Goal: Ask a question: Seek information or help from site administrators or community

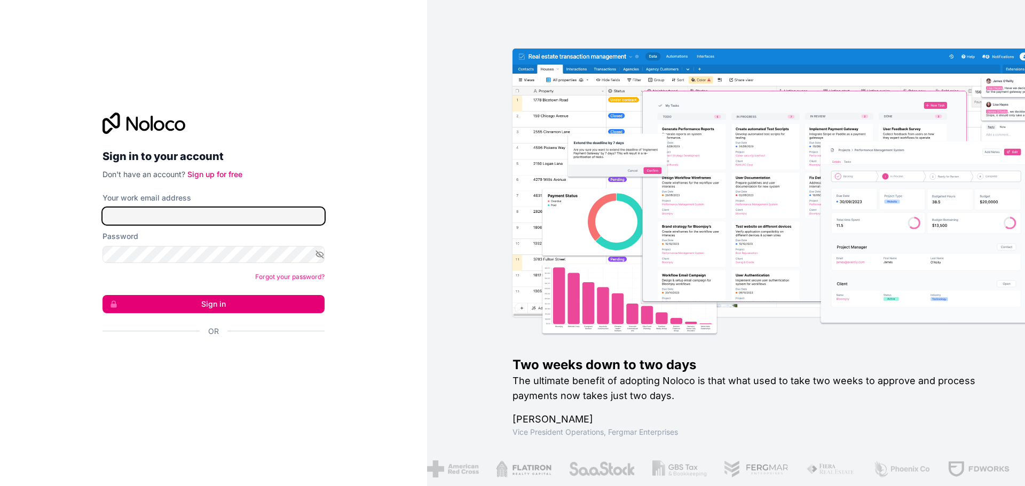
click at [188, 219] on input "Your work email address" at bounding box center [214, 216] width 222 height 17
type input "j"
type input "[PERSON_NAME][EMAIL_ADDRESS][DOMAIN_NAME]"
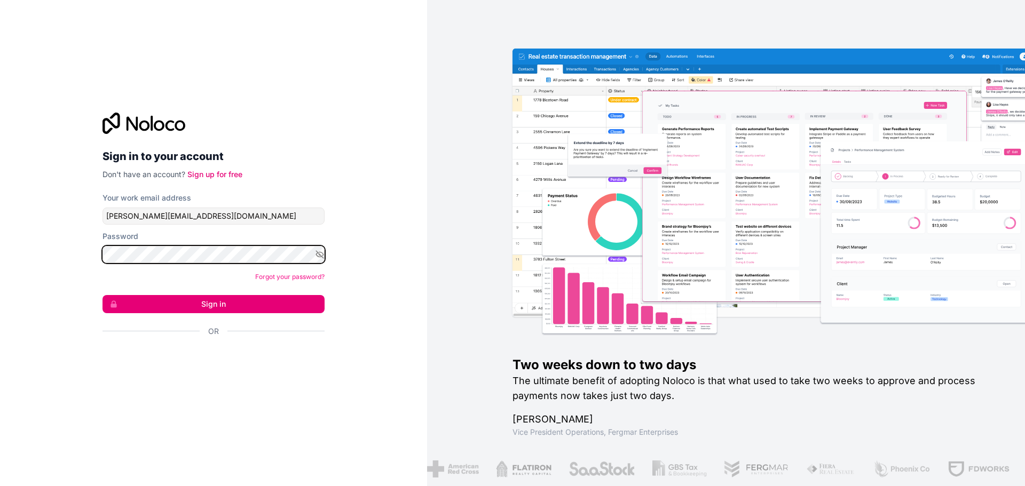
click at [103, 295] on button "Sign in" at bounding box center [214, 304] width 222 height 18
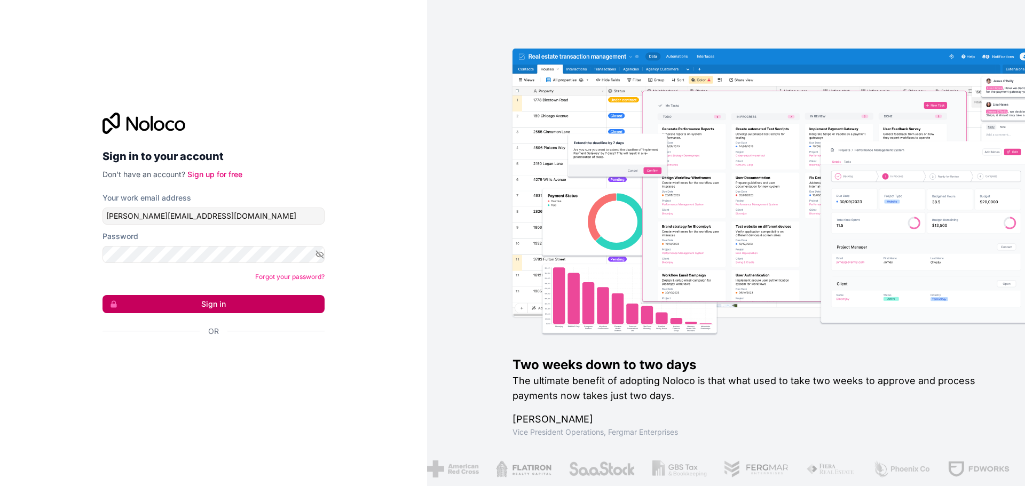
click at [192, 309] on button "Sign in" at bounding box center [214, 304] width 222 height 18
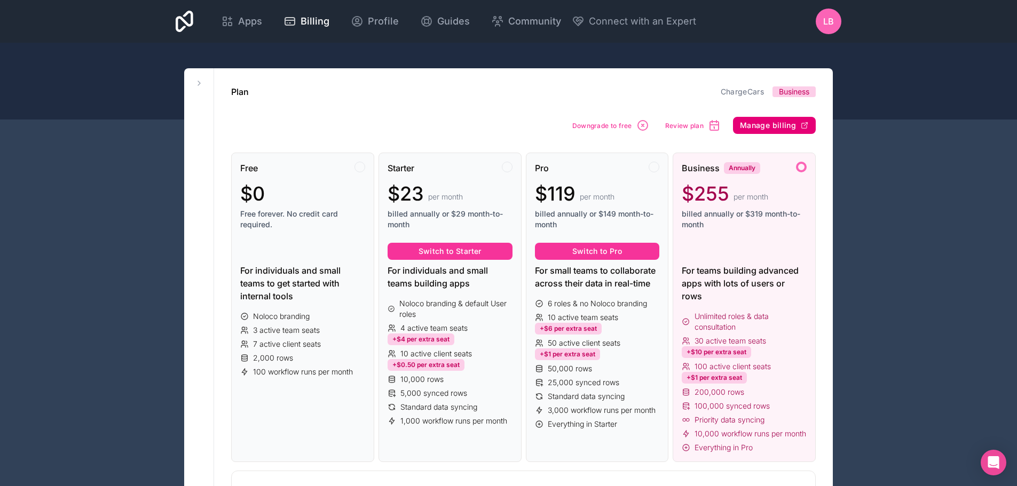
click at [778, 133] on button "Manage billing" at bounding box center [774, 125] width 83 height 17
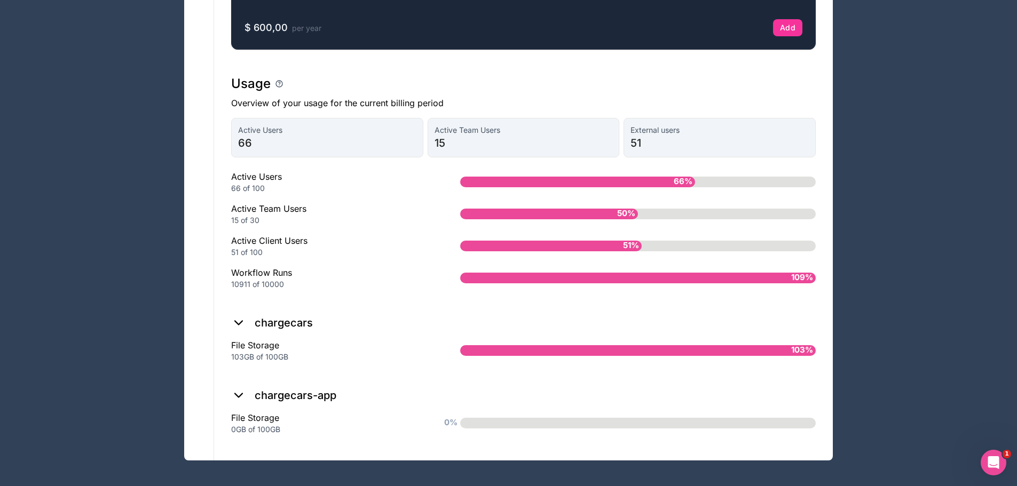
scroll to position [734, 0]
click at [278, 358] on div "103GB of 100GB" at bounding box center [328, 357] width 195 height 11
click at [270, 284] on div "10911 of 10000" at bounding box center [328, 284] width 195 height 11
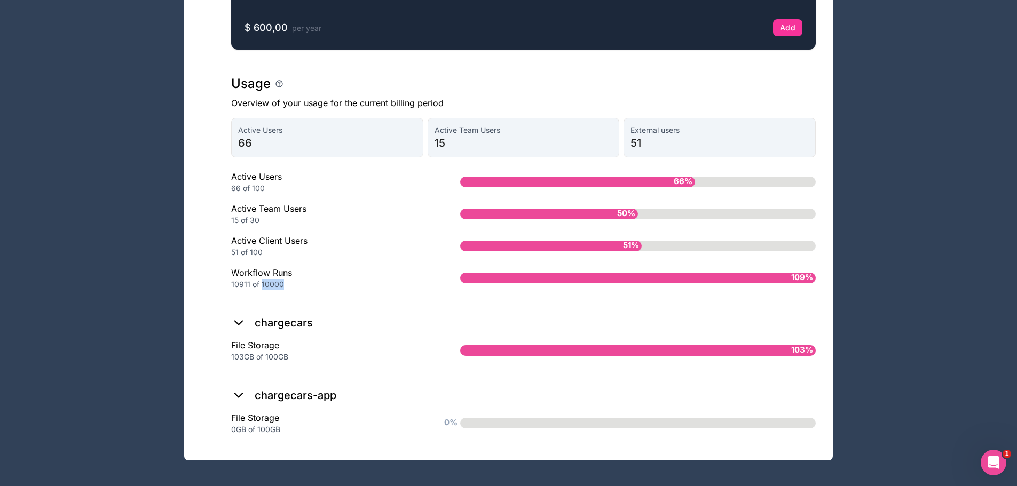
click at [270, 284] on div "10911 of 10000" at bounding box center [328, 284] width 195 height 11
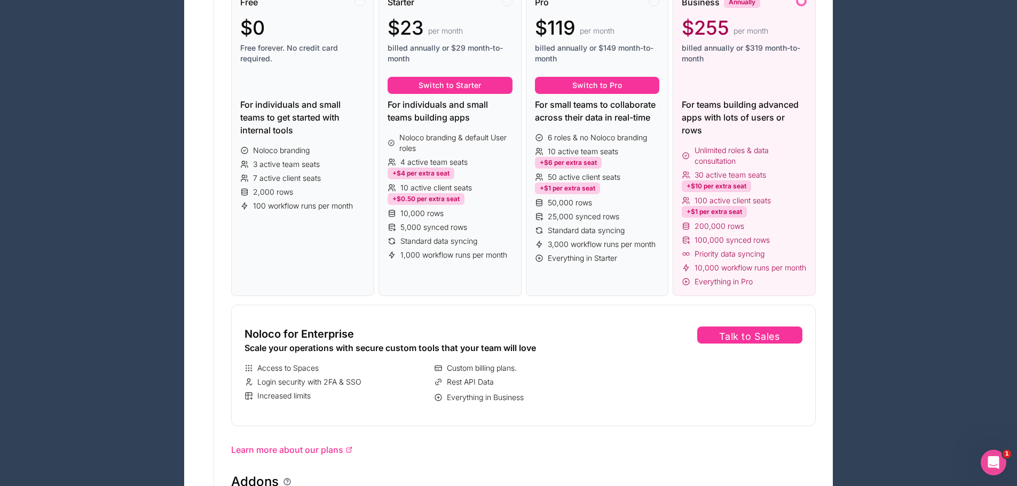
scroll to position [147, 0]
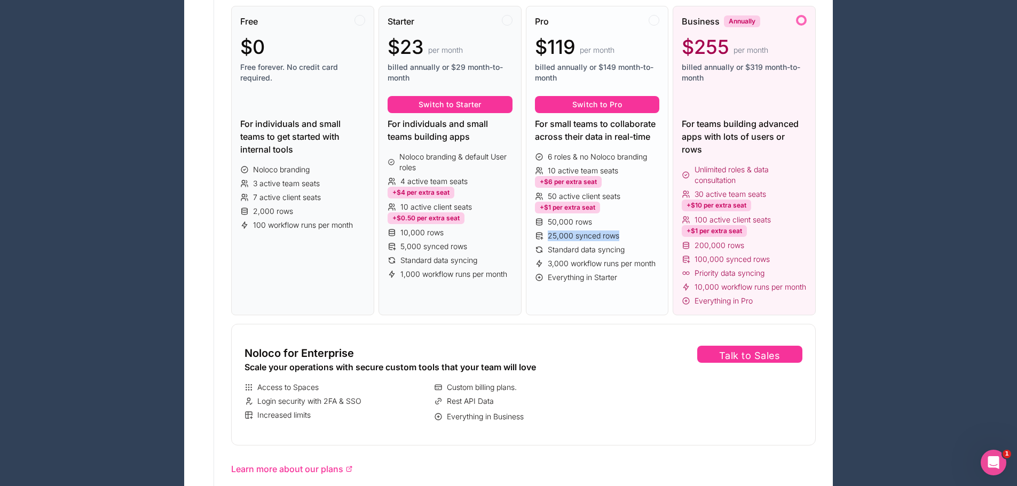
drag, startPoint x: 619, startPoint y: 236, endPoint x: 536, endPoint y: 238, distance: 83.8
click at [536, 238] on div "25,000 synced rows" at bounding box center [597, 236] width 125 height 11
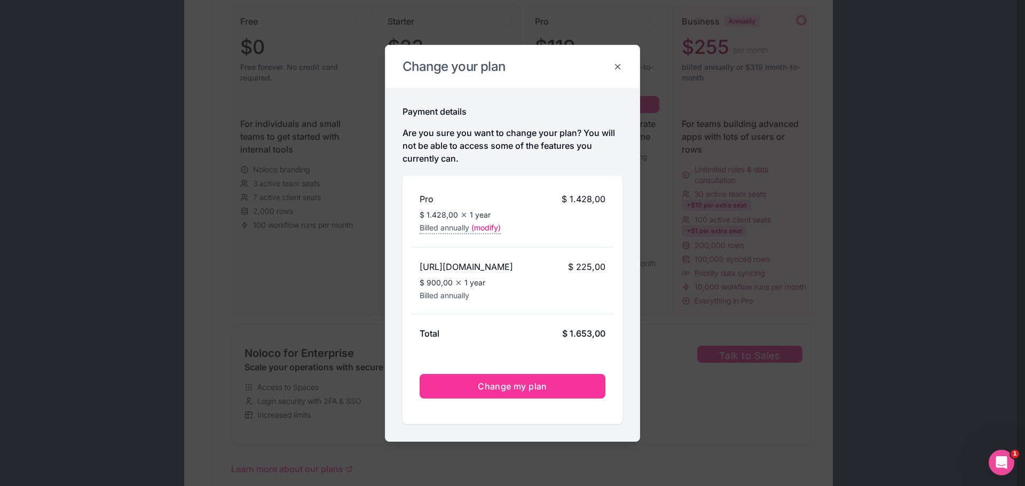
click at [619, 64] on icon at bounding box center [618, 66] width 5 height 5
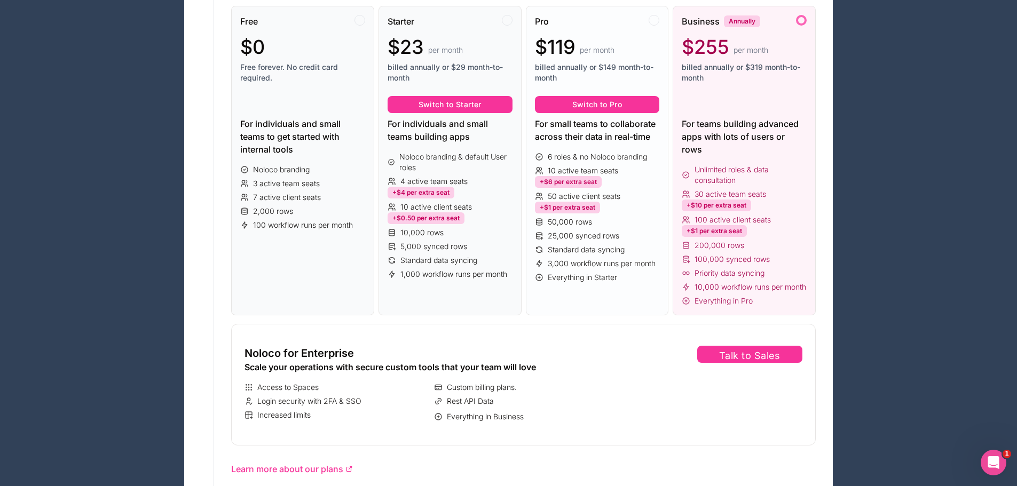
click at [575, 316] on div "Pro $119 per month billed annually or $149 month-to-month Switch to Pro For sma…" at bounding box center [597, 161] width 143 height 310
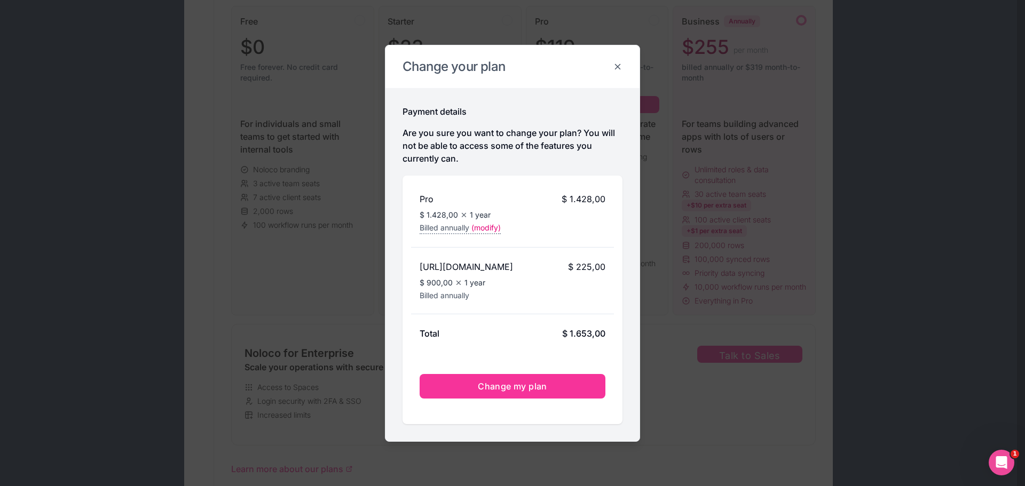
click at [622, 67] on icon at bounding box center [618, 67] width 10 height 10
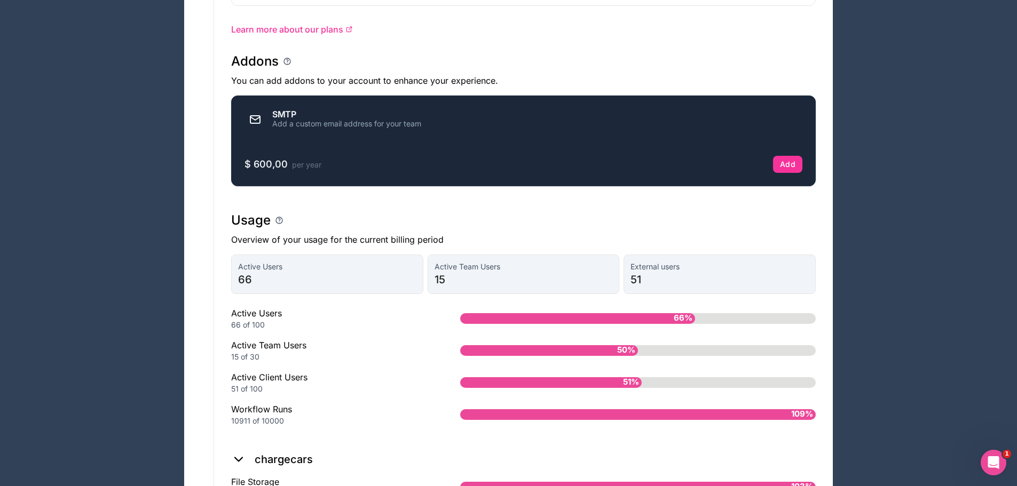
scroll to position [587, 0]
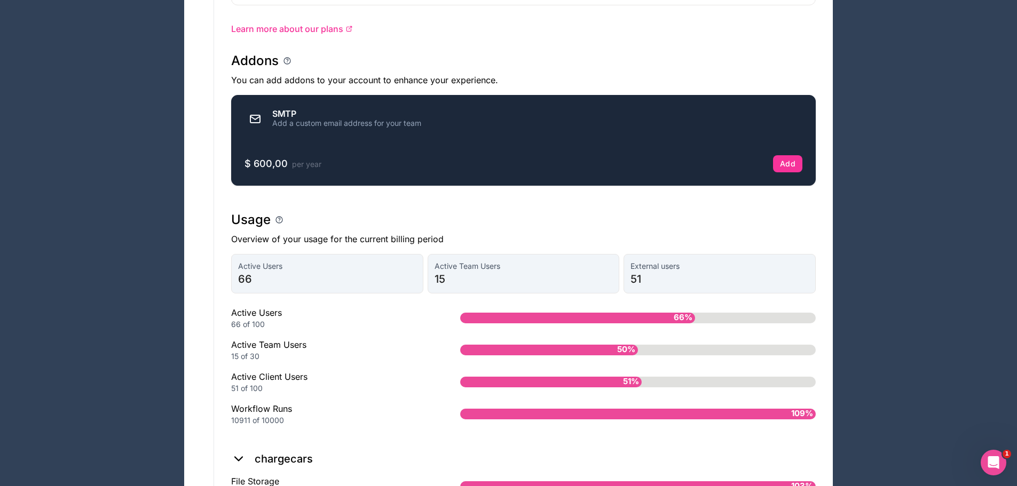
click at [249, 423] on div "Workflow Runs 10911 of 10000" at bounding box center [328, 414] width 195 height 23
click at [261, 426] on div "10911 of 10000" at bounding box center [328, 420] width 195 height 11
click at [297, 426] on div "10911 of 10000" at bounding box center [328, 420] width 195 height 11
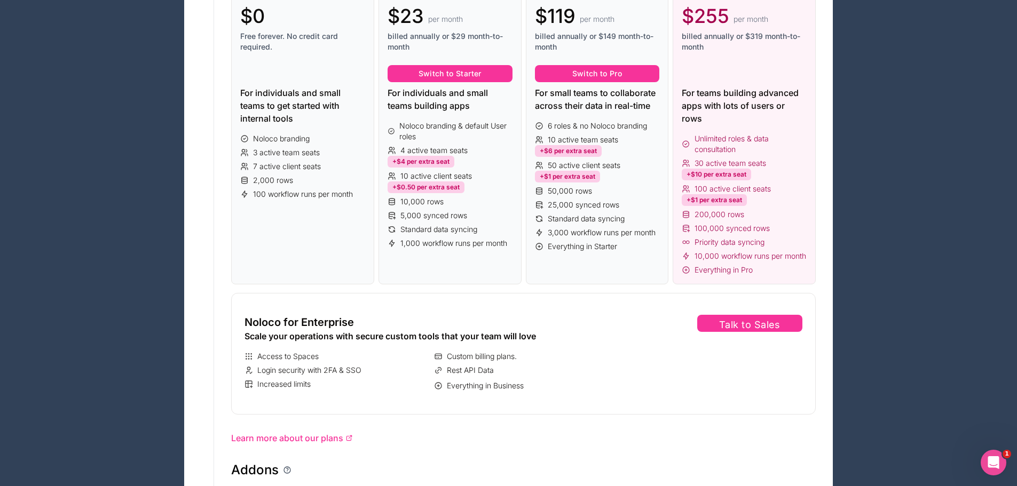
scroll to position [0, 0]
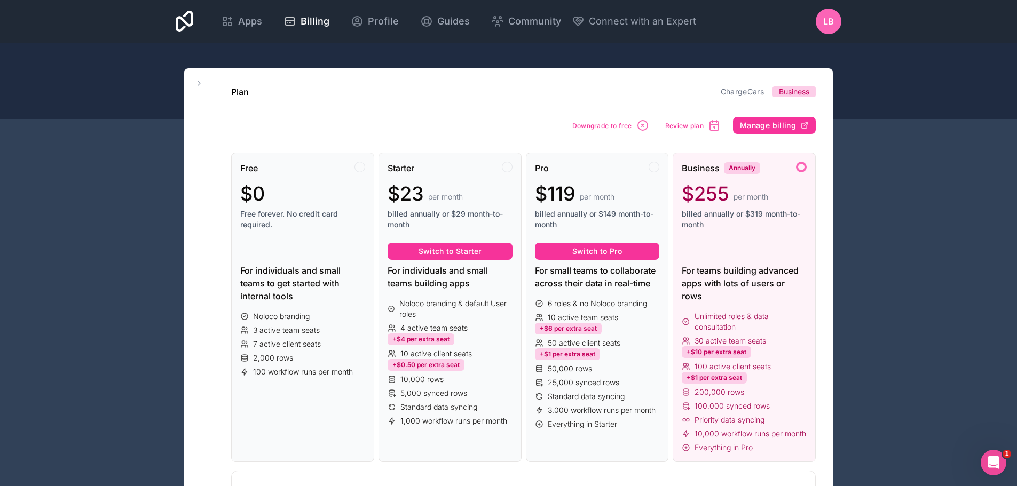
click at [831, 24] on span "LB" at bounding box center [828, 21] width 11 height 13
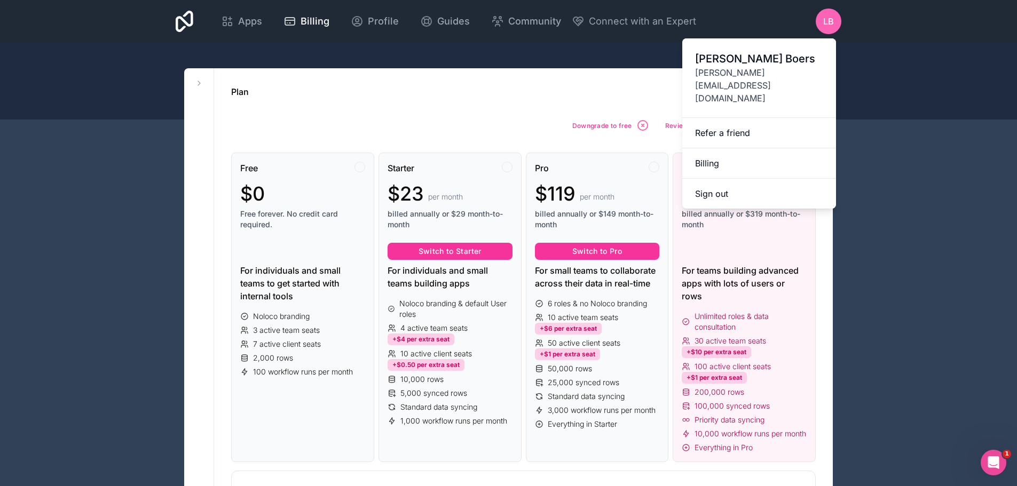
click at [831, 24] on span "LB" at bounding box center [828, 21] width 11 height 13
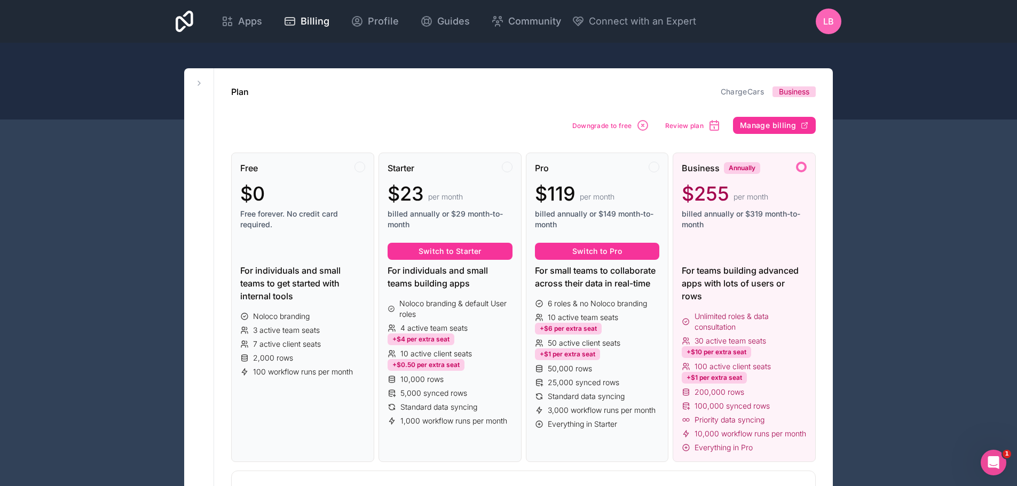
click at [686, 129] on span "Review plan" at bounding box center [684, 126] width 38 height 8
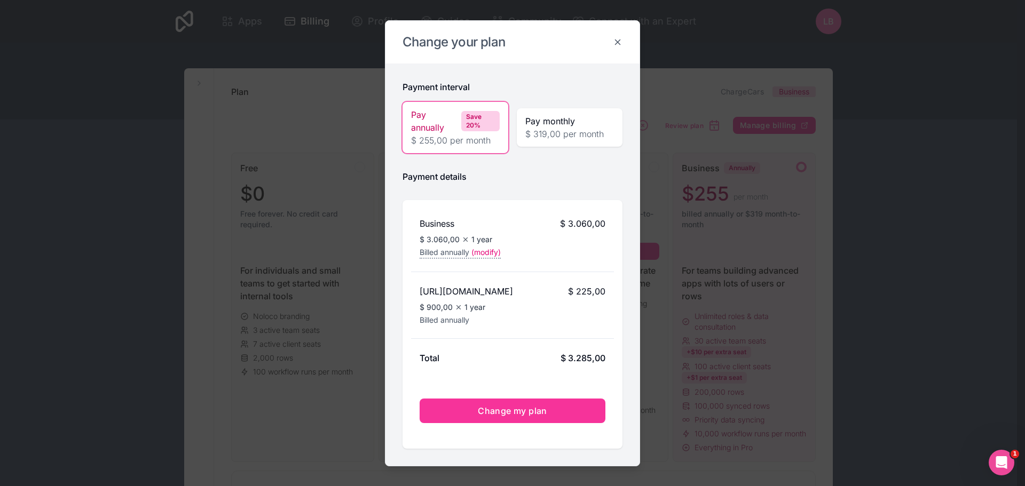
click at [621, 40] on icon at bounding box center [618, 42] width 10 height 10
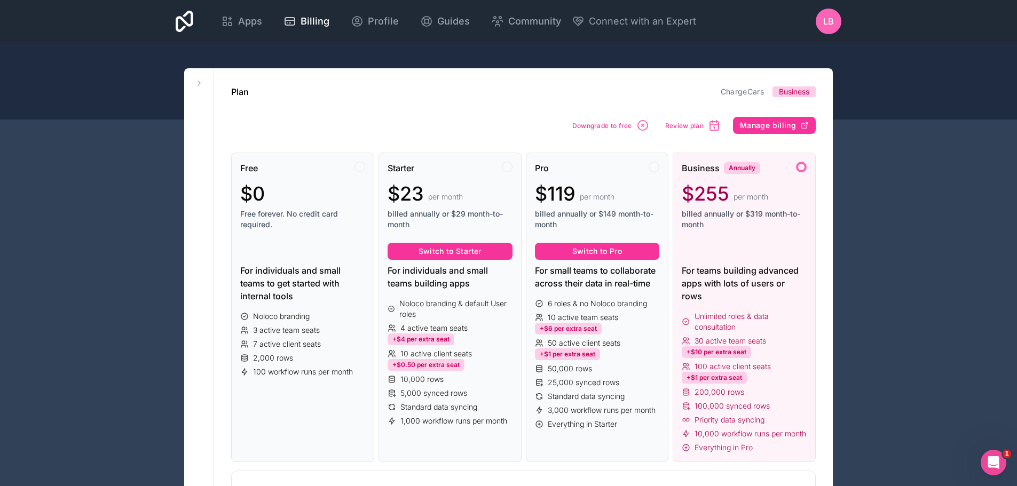
click at [636, 13] on div "Apps Billing Profile Guides Community Connect with an Expert" at bounding box center [453, 22] width 486 height 26
click at [639, 17] on span "Connect with an Expert" at bounding box center [642, 21] width 107 height 15
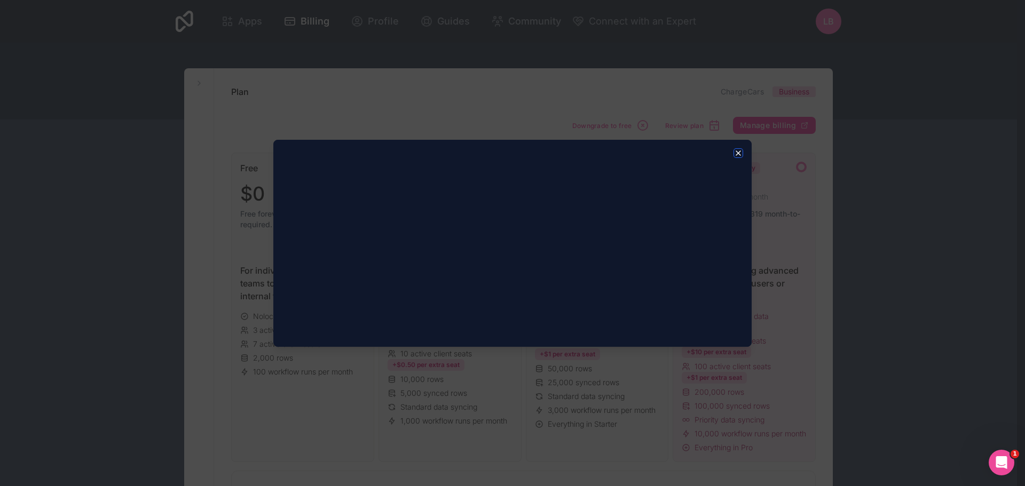
click at [736, 152] on icon "button" at bounding box center [738, 153] width 9 height 9
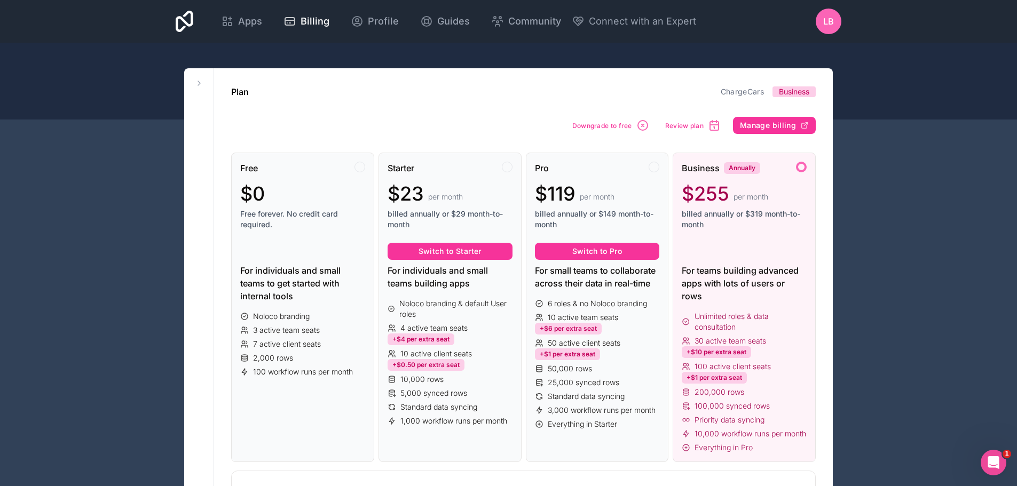
click at [991, 457] on icon "Open Intercom Messenger" at bounding box center [992, 462] width 18 height 18
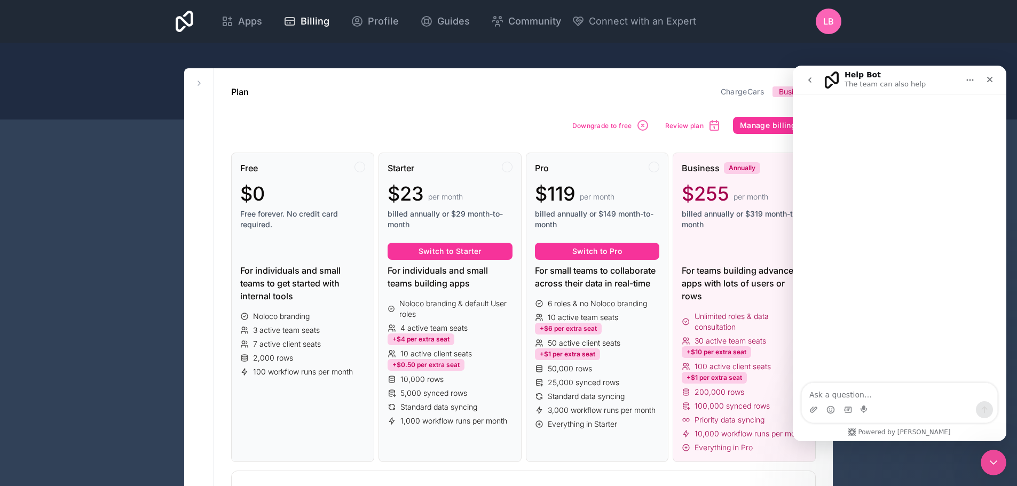
click at [832, 395] on textarea "Ask a question…" at bounding box center [899, 392] width 195 height 18
type textarea "our last invoice doesn't comply with our current usage"
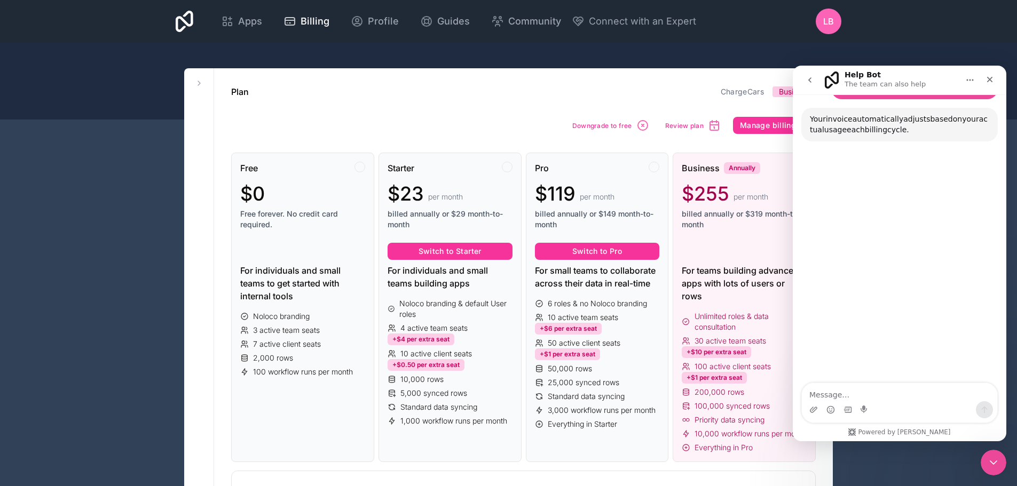
scroll to position [78, 0]
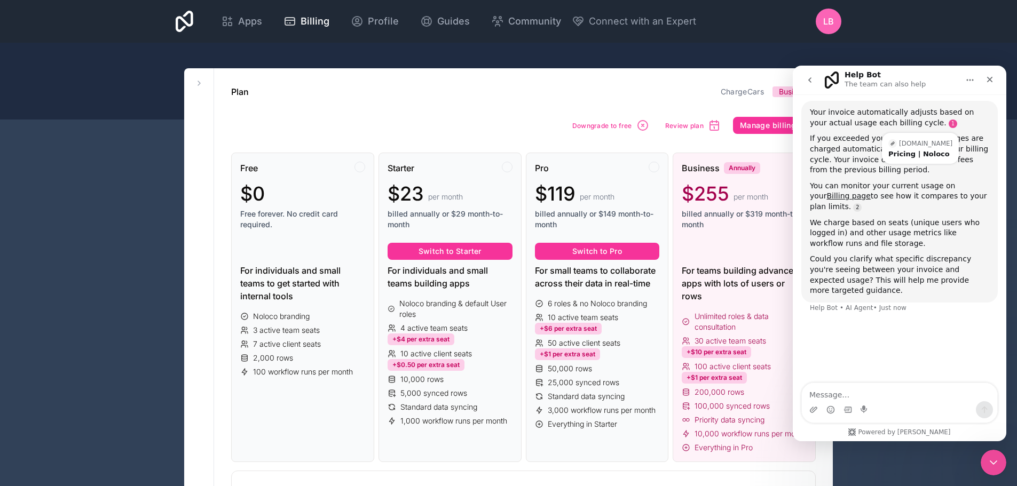
click at [949, 125] on link "Source reference 22646391:" at bounding box center [953, 124] width 9 height 9
click at [877, 348] on div "our last invoice doesn't comply with our current usage Lorenzo • Just now Your …" at bounding box center [900, 214] width 214 height 337
click at [859, 417] on div "Intercom messenger" at bounding box center [899, 410] width 195 height 17
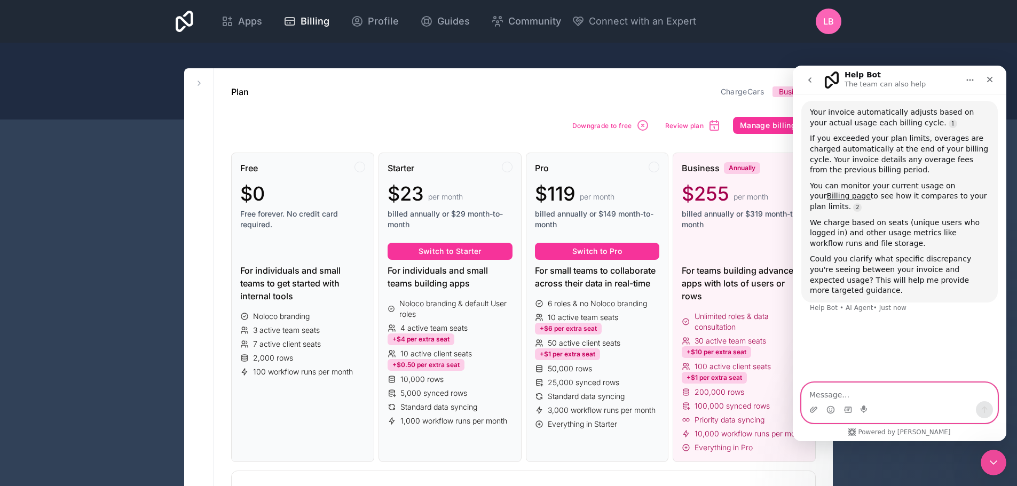
click at [836, 385] on textarea "Message…" at bounding box center [899, 392] width 195 height 18
type textarea "can i talk to someone"
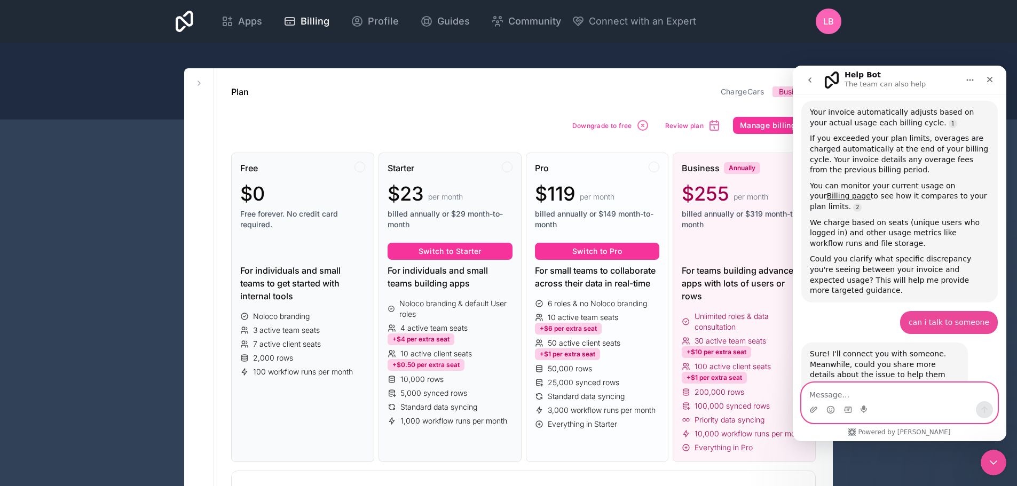
scroll to position [95, 0]
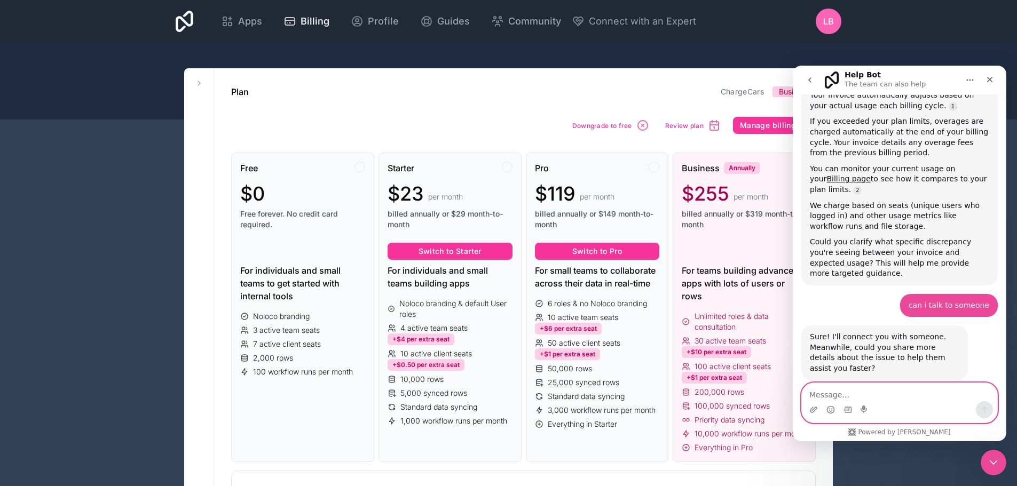
click at [882, 395] on textarea "Message…" at bounding box center [899, 392] width 195 height 18
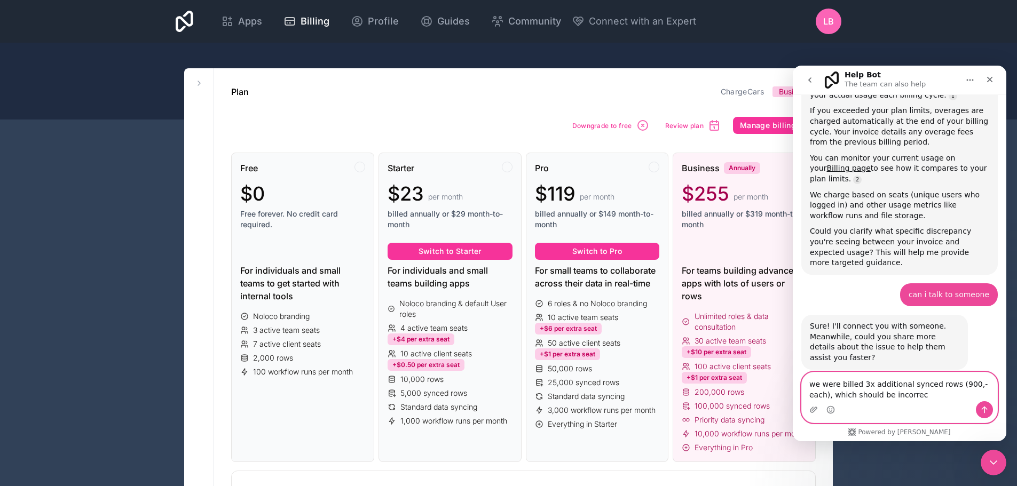
type textarea "we were billed 3x additional synced rows (900,- each), which should be incorrect"
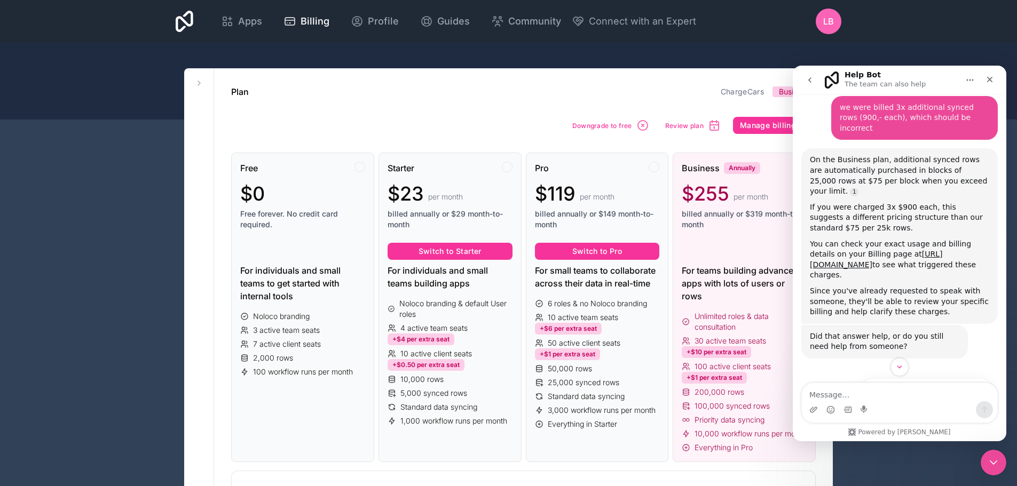
scroll to position [436, 0]
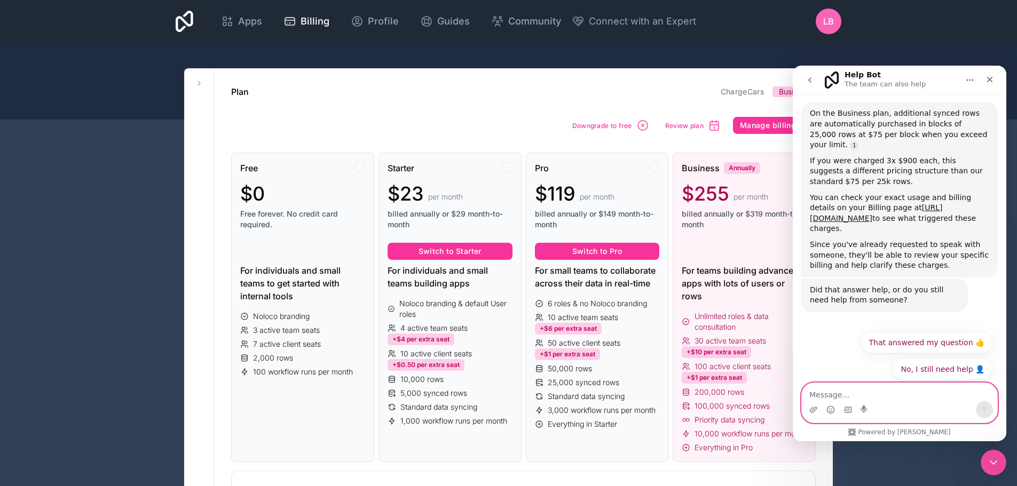
click at [850, 396] on textarea "Message…" at bounding box center [899, 392] width 195 height 18
type textarea "the 75 per block, is ther per month or per year?"
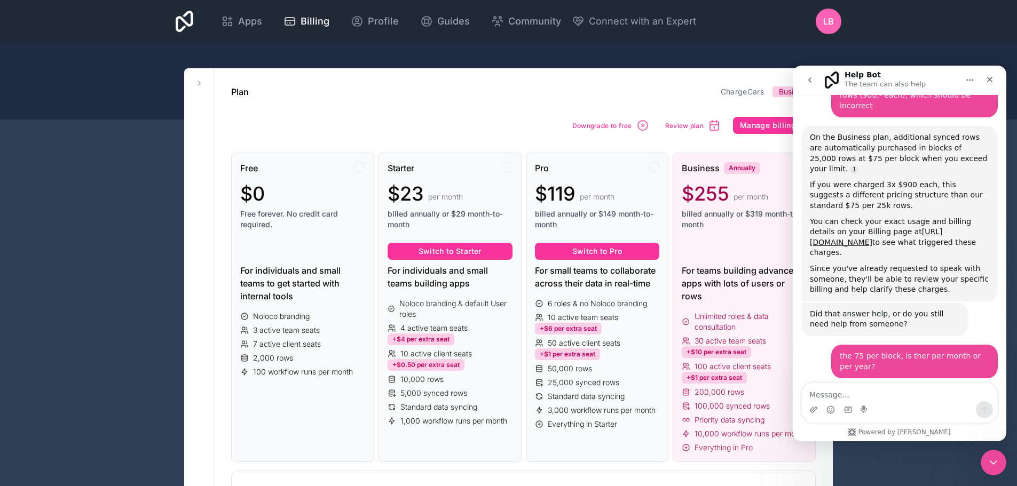
scroll to position [2, 0]
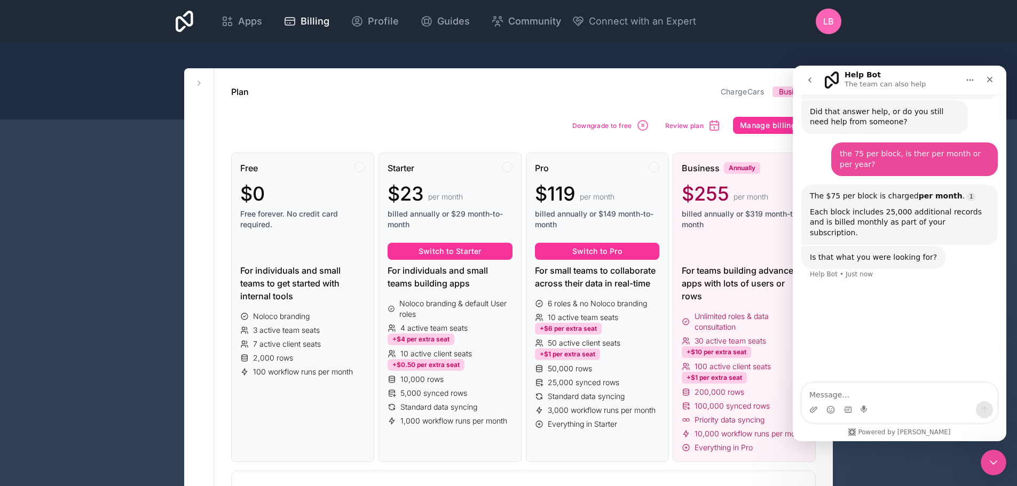
click at [964, 52] on div at bounding box center [508, 81] width 1017 height 77
click at [987, 78] on icon "Close" at bounding box center [990, 79] width 9 height 9
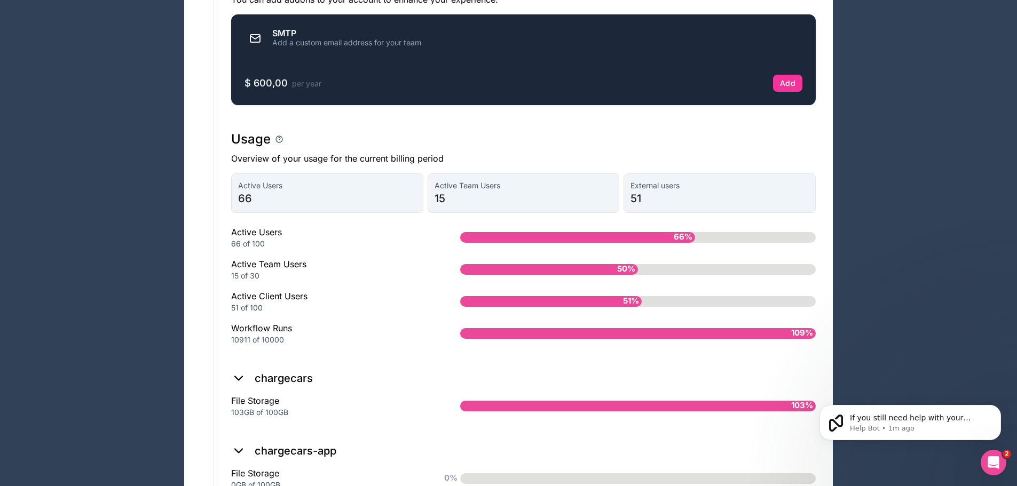
scroll to position [734, 0]
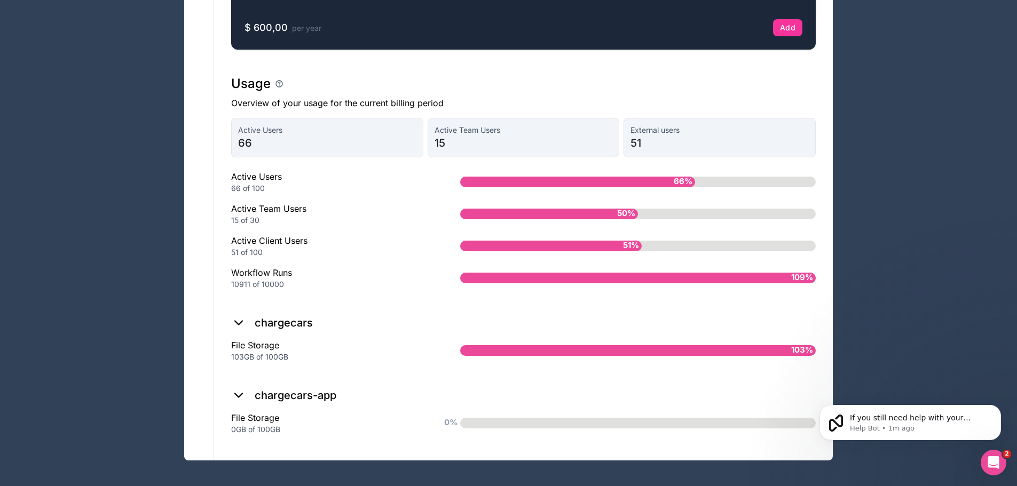
click at [248, 363] on div "File Storage 103GB of 100GB 103%" at bounding box center [523, 355] width 585 height 32
click at [247, 355] on div "103GB of 100GB" at bounding box center [328, 357] width 195 height 11
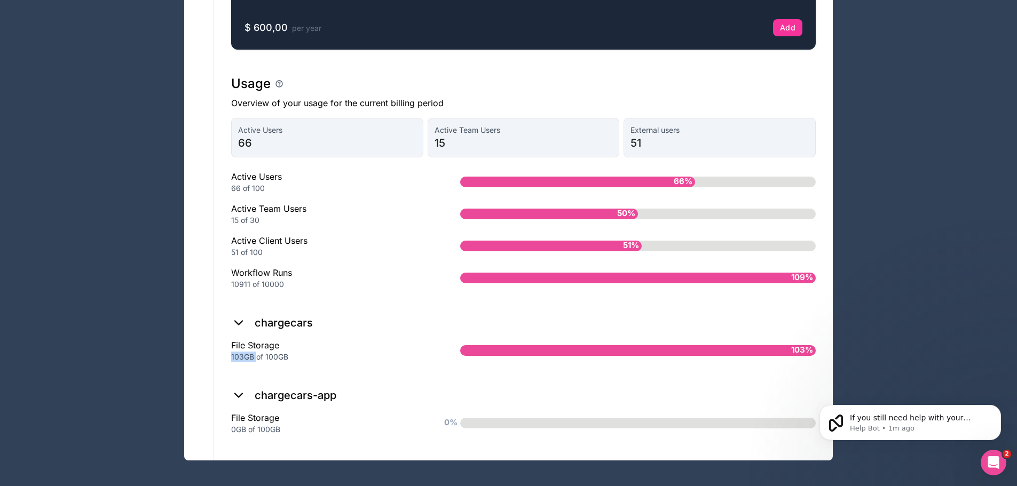
click at [247, 355] on div "103GB of 100GB" at bounding box center [328, 357] width 195 height 11
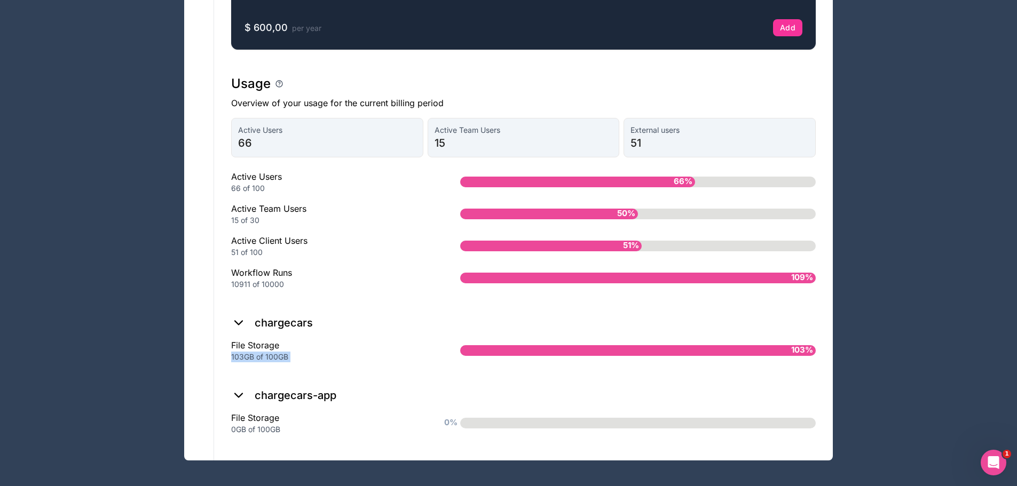
scroll to position [2, 0]
